Goal: Information Seeking & Learning: Learn about a topic

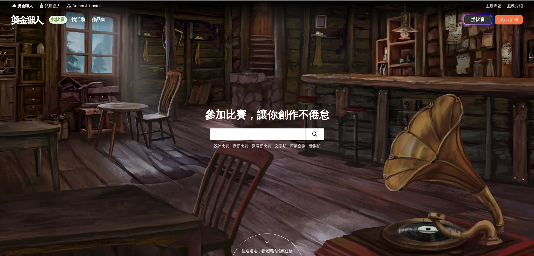
click at [58, 16] on link "找比賽" at bounding box center [58, 20] width 18 height 8
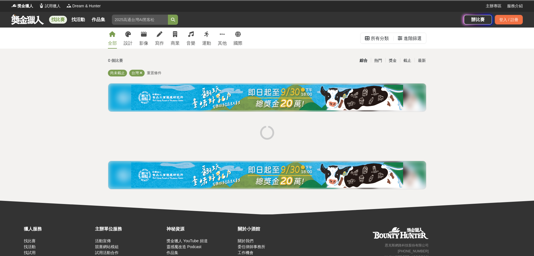
click at [105, 38] on div "全部 設計 影像 寫作 商業 音樂 運動 其他 國際" at bounding box center [175, 37] width 141 height 21
click at [113, 38] on link "全部" at bounding box center [112, 37] width 9 height 21
click at [22, 15] on link at bounding box center [28, 19] width 34 height 11
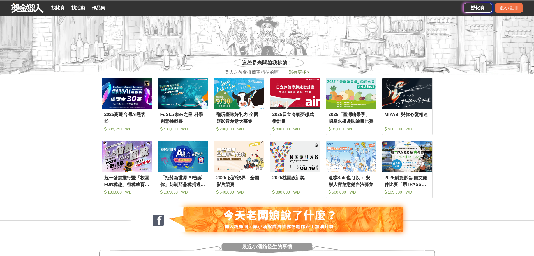
scroll to position [252, 0]
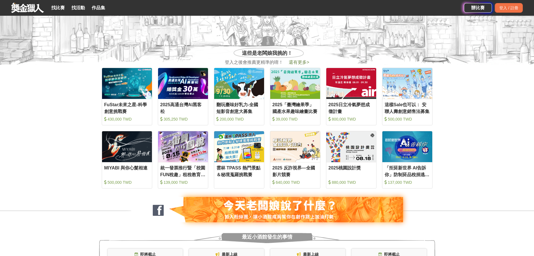
drag, startPoint x: 229, startPoint y: 167, endPoint x: 78, endPoint y: 174, distance: 151.6
click at [78, 174] on section "收藏 FuStar未來之星-科學創意挑戰賽 430,000 TWD 收藏 2025高通台灣AI黑客松 305,250 TWD 收藏 翻玩臺味好乳力-全國短影音…" at bounding box center [267, 128] width 534 height 126
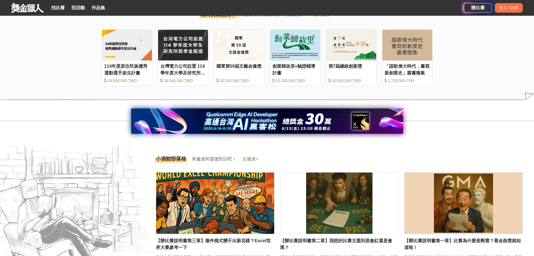
scroll to position [673, 0]
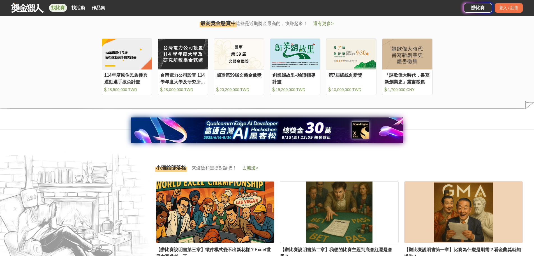
click at [56, 5] on link "找比賽" at bounding box center [58, 8] width 18 height 8
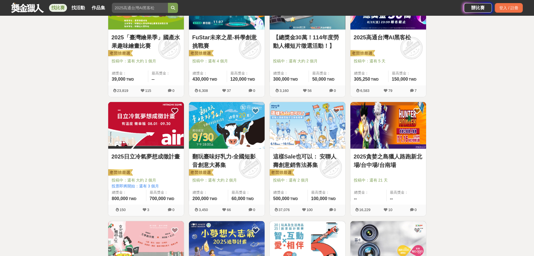
scroll to position [224, 0]
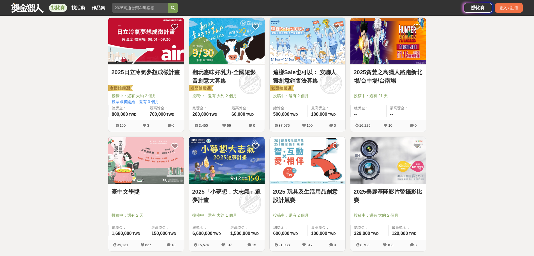
click at [20, 122] on div "全部 設計 影像 寫作 商業 音樂 運動 其他 國際 所有分類 進階篩選 868 個比賽 綜合 熱門 獎金 截止 最新 尚未截止 台灣 重置條件 2025「臺…" at bounding box center [267, 248] width 534 height 890
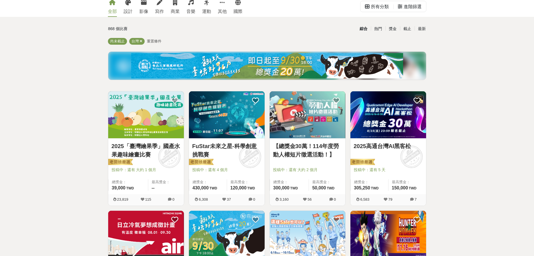
scroll to position [0, 0]
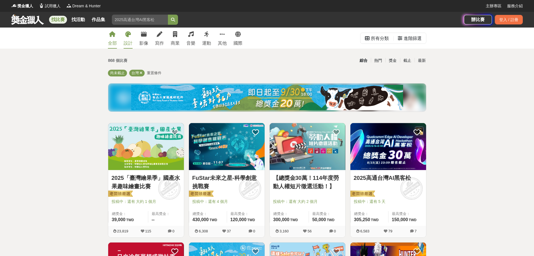
click at [126, 39] on link "設計" at bounding box center [128, 37] width 9 height 21
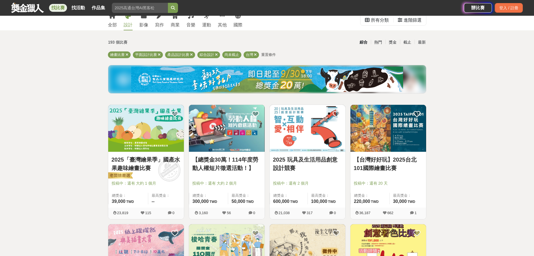
scroll to position [28, 0]
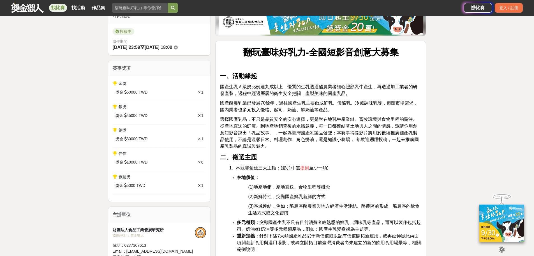
scroll to position [140, 0]
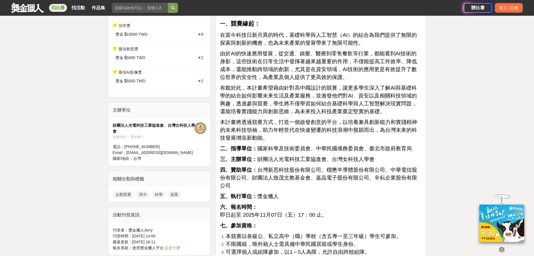
scroll to position [393, 0]
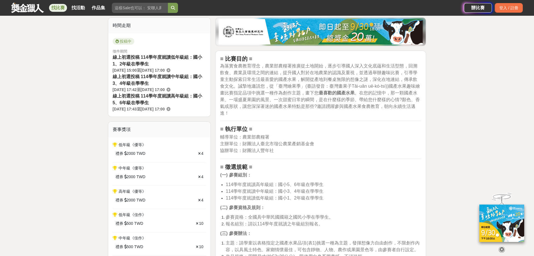
scroll to position [140, 0]
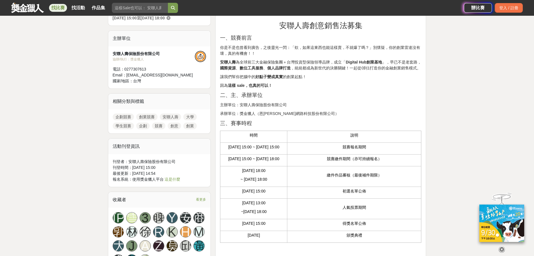
scroll to position [84, 0]
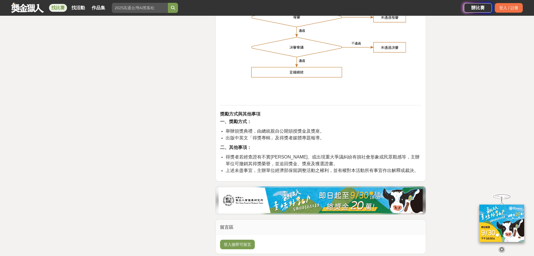
scroll to position [2160, 0]
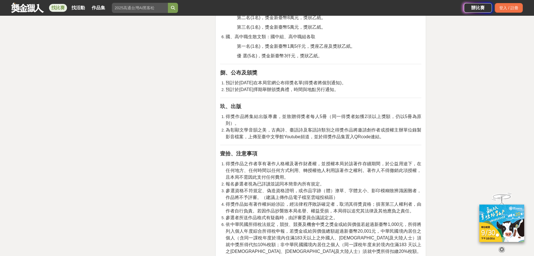
scroll to position [898, 0]
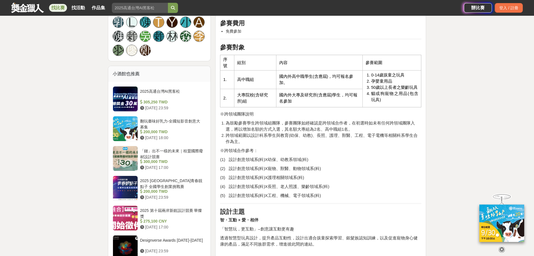
scroll to position [421, 0]
